Goal: Transaction & Acquisition: Purchase product/service

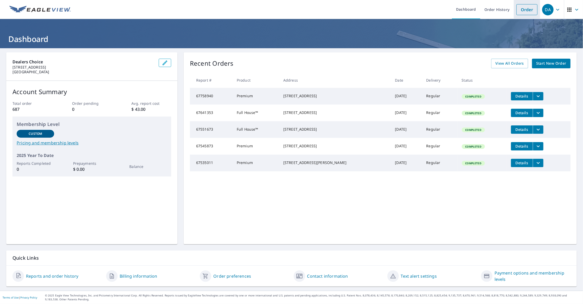
click at [520, 8] on link "Order" at bounding box center [527, 9] width 21 height 11
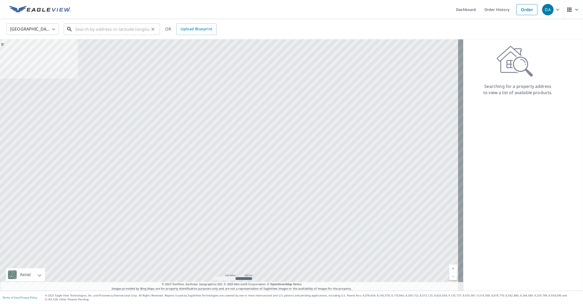
click at [126, 29] on input "text" at bounding box center [112, 29] width 74 height 15
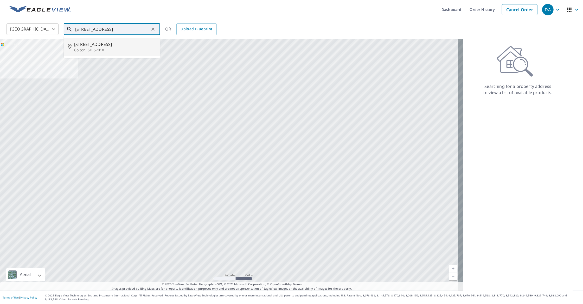
click at [86, 44] on span "[STREET_ADDRESS]" at bounding box center [115, 44] width 82 height 6
type input "[STREET_ADDRESS]"
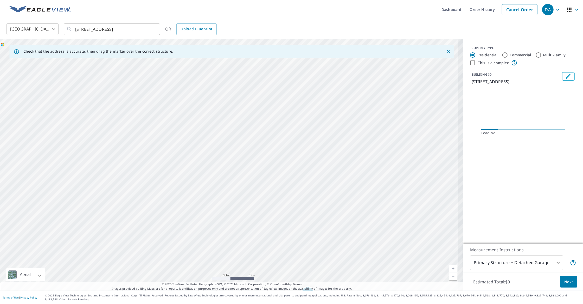
drag, startPoint x: 214, startPoint y: 186, endPoint x: 176, endPoint y: 128, distance: 70.0
click at [181, 137] on div "[STREET_ADDRESS]" at bounding box center [232, 164] width 464 height 251
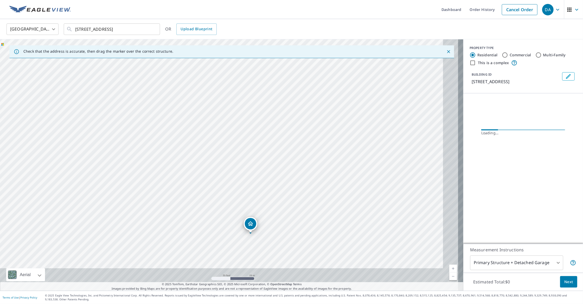
drag, startPoint x: 230, startPoint y: 213, endPoint x: 171, endPoint y: 140, distance: 94.4
click at [173, 143] on div "[STREET_ADDRESS]" at bounding box center [232, 164] width 464 height 251
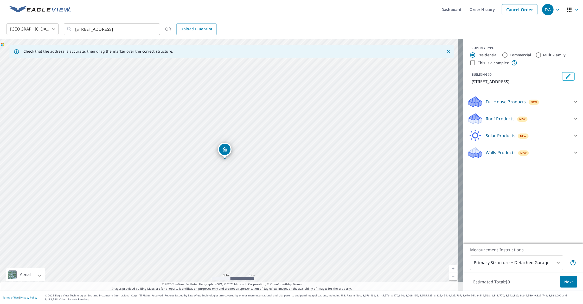
drag, startPoint x: 197, startPoint y: 176, endPoint x: 170, endPoint y: 129, distance: 54.4
click at [170, 129] on div "[STREET_ADDRESS]" at bounding box center [232, 164] width 464 height 251
drag, startPoint x: 192, startPoint y: 158, endPoint x: 229, endPoint y: 169, distance: 38.4
click at [229, 169] on div "[STREET_ADDRESS]" at bounding box center [232, 164] width 464 height 251
drag, startPoint x: 237, startPoint y: 77, endPoint x: 180, endPoint y: 151, distance: 93.9
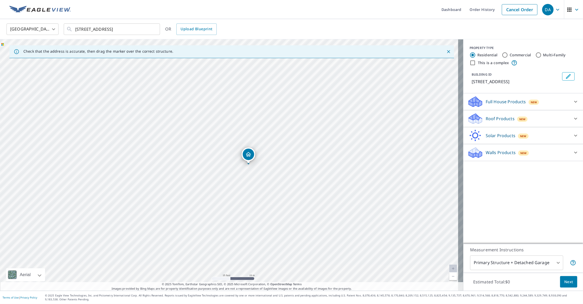
drag, startPoint x: 229, startPoint y: 153, endPoint x: 248, endPoint y: 153, distance: 19.3
click at [573, 117] on icon at bounding box center [576, 118] width 6 height 6
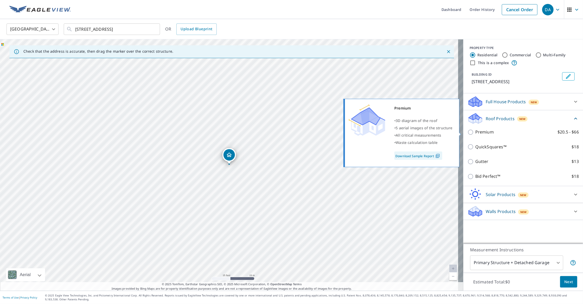
click at [479, 132] on p "Premium" at bounding box center [485, 132] width 18 height 7
click at [476, 132] on input "Premium $20.5 - $66" at bounding box center [472, 132] width 8 height 6
checkbox input "true"
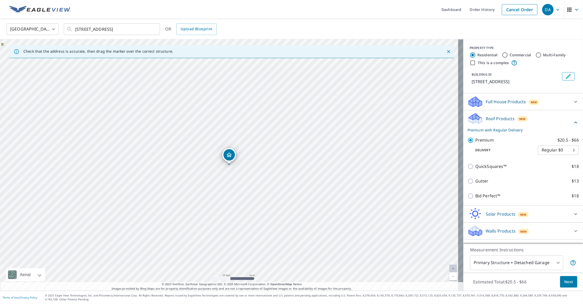
click at [565, 280] on span "Next" at bounding box center [569, 281] width 9 height 7
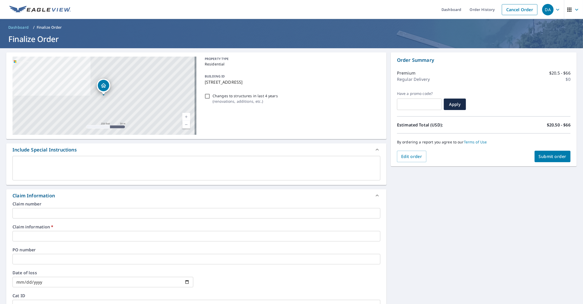
click at [46, 236] on input "text" at bounding box center [196, 236] width 368 height 10
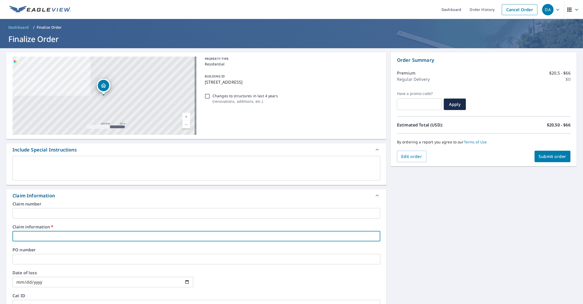
type input "C"
checkbox input "true"
type input "Co"
checkbox input "true"
type input "Col"
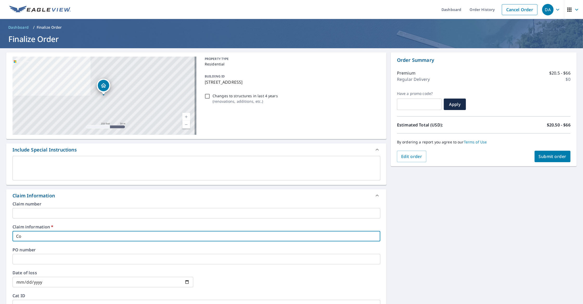
checkbox input "true"
type input "Colt"
checkbox input "true"
type input "Colto"
checkbox input "true"
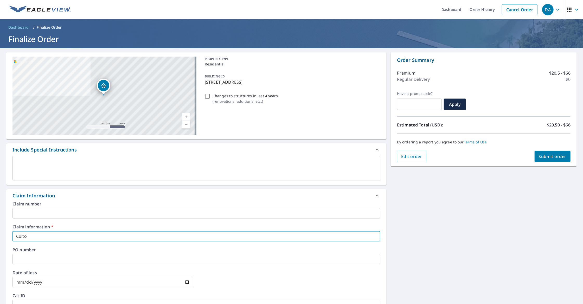
type input "Colton"
checkbox input "true"
type input "Colton"
checkbox input "true"
type input "Colton 2"
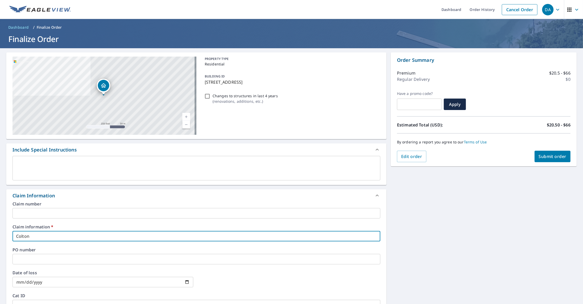
checkbox input "true"
type input "Colton 24"
checkbox input "true"
type input "Colton 244"
checkbox input "true"
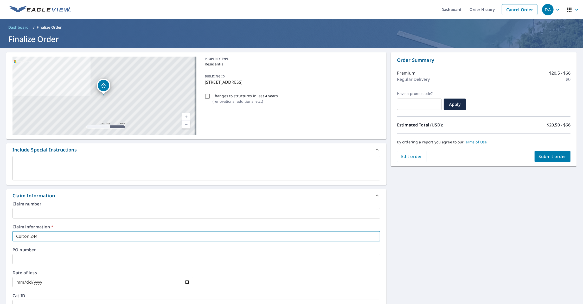
type input "Colton 2445"
checkbox input "true"
type input "Colton 24450"
checkbox input "true"
type input "Colton 24450"
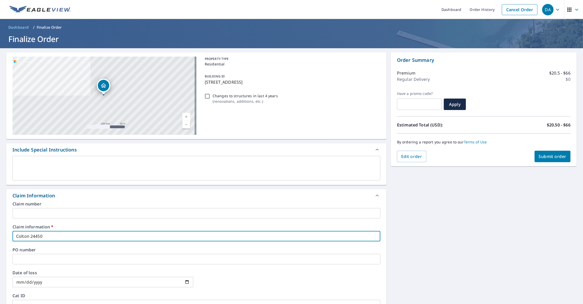
checkbox input "true"
type input "Colton 24450 4"
checkbox input "true"
type input "Colton 24450 45"
checkbox input "true"
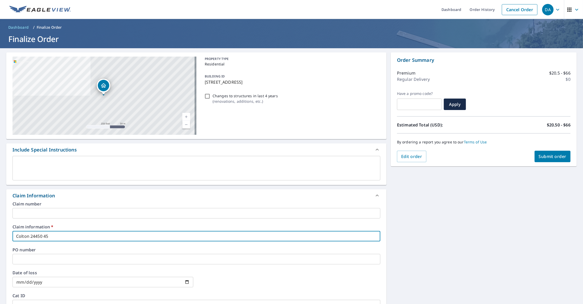
type input "Colton 24450 458"
checkbox input "true"
type input "Colton 24450 458t"
checkbox input "true"
type input "Colton 24450 458th"
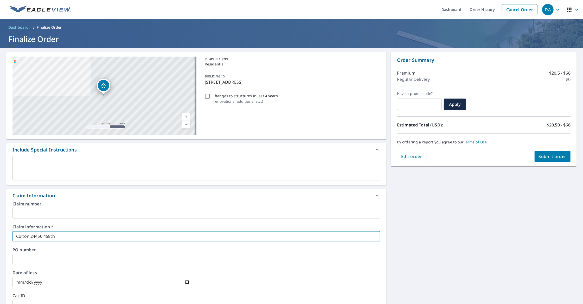
checkbox input "true"
type input "Colton 24450 458th"
checkbox input "true"
type input "Colton 24450 458th A"
checkbox input "true"
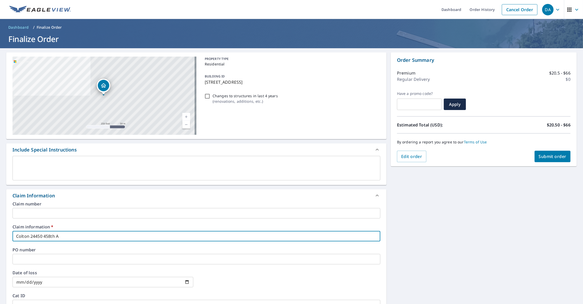
type input "Colton [STREET_ADDRESS]"
checkbox input "true"
type input "Colton [STREET_ADDRESS]"
checkbox input "true"
type input "Colton [STREET_ADDRESS]"
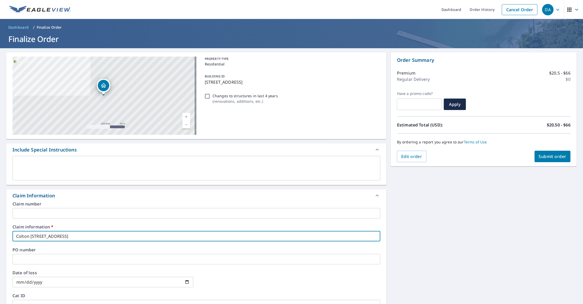
checkbox input "true"
type input "Colton [STREET_ADDRESS]"
checkbox input "true"
type input "Colton [STREET_ADDRESS]"
checkbox input "true"
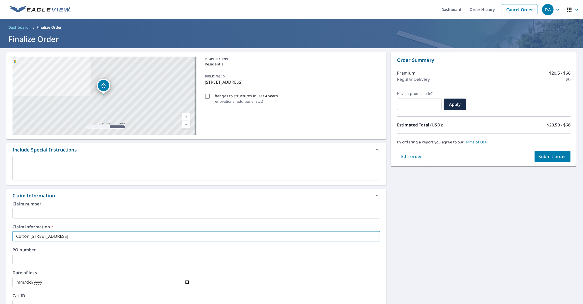
type input "Colton [STREET_ADDRESS]"
checkbox input "true"
type input "Colton [STREET_ADDRESS]"
checkbox input "true"
type input "Colton [STREET_ADDRESS]"
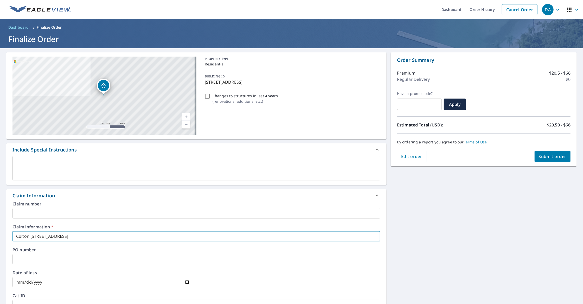
checkbox input "true"
type input "Colton [STREET_ADDRESS]"
checkbox input "true"
type input "Colton [STREET_ADDRESS]"
checkbox input "true"
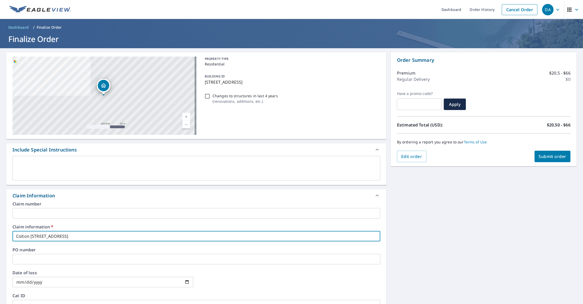
type input "Colton [STREET_ADDRESS]"
checkbox input "true"
type input "Colton [STREET_ADDRESS][PERSON_NAME]"
checkbox input "true"
type input "Colton [STREET_ADDRESS][PERSON_NAME]"
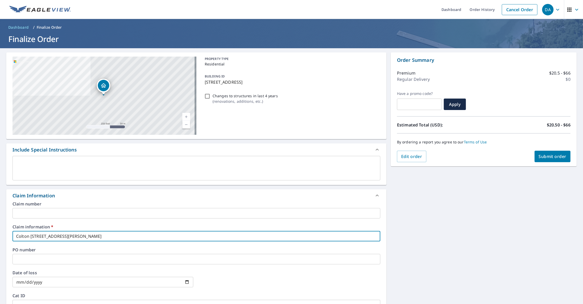
checkbox input "true"
type input "Colton [STREET_ADDRESS][PERSON_NAME]"
checkbox input "true"
type input "Colton [STREET_ADDRESS][PERSON_NAME]"
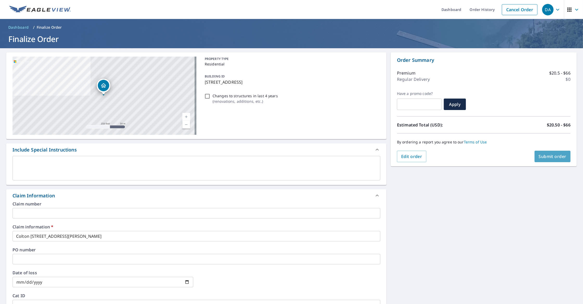
click at [539, 156] on span "Submit order" at bounding box center [553, 156] width 28 height 6
checkbox input "true"
